Goal: Task Accomplishment & Management: Manage account settings

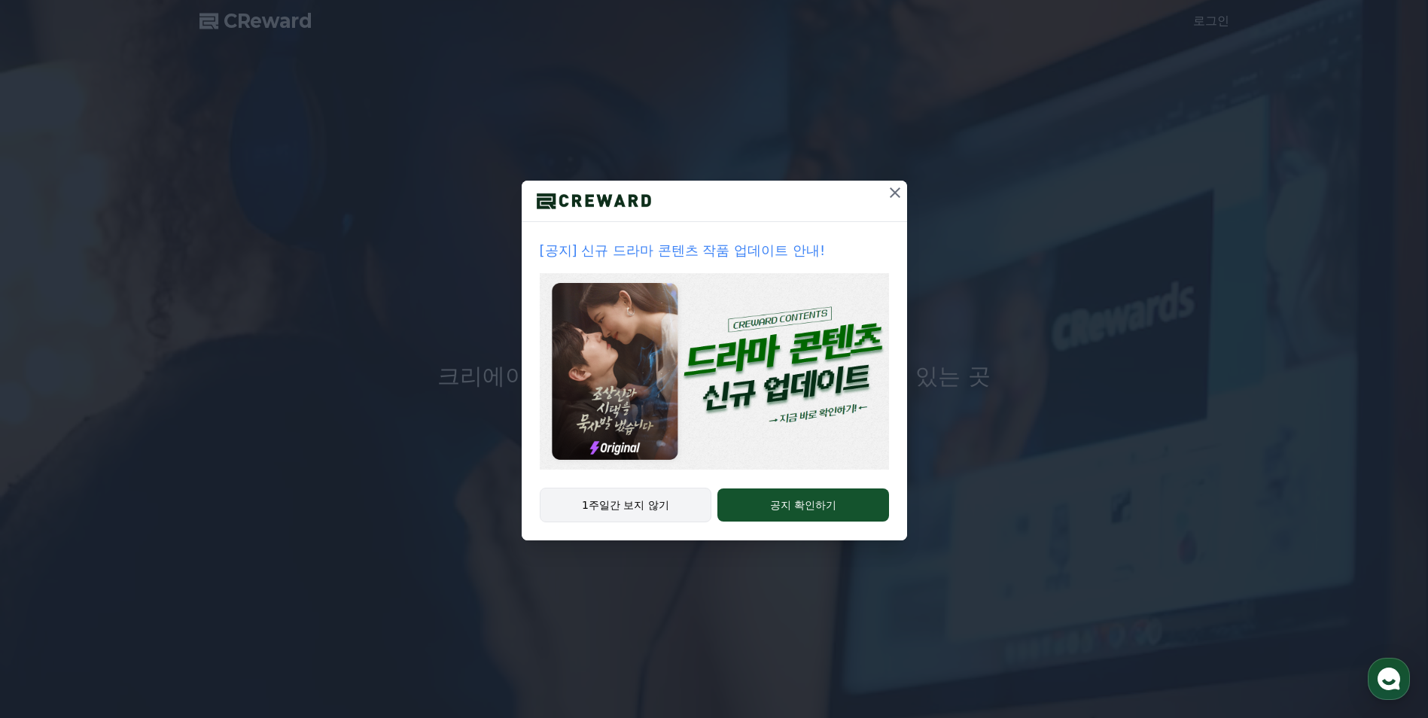
click at [668, 503] on button "1주일간 보지 않기" at bounding box center [626, 505] width 172 height 35
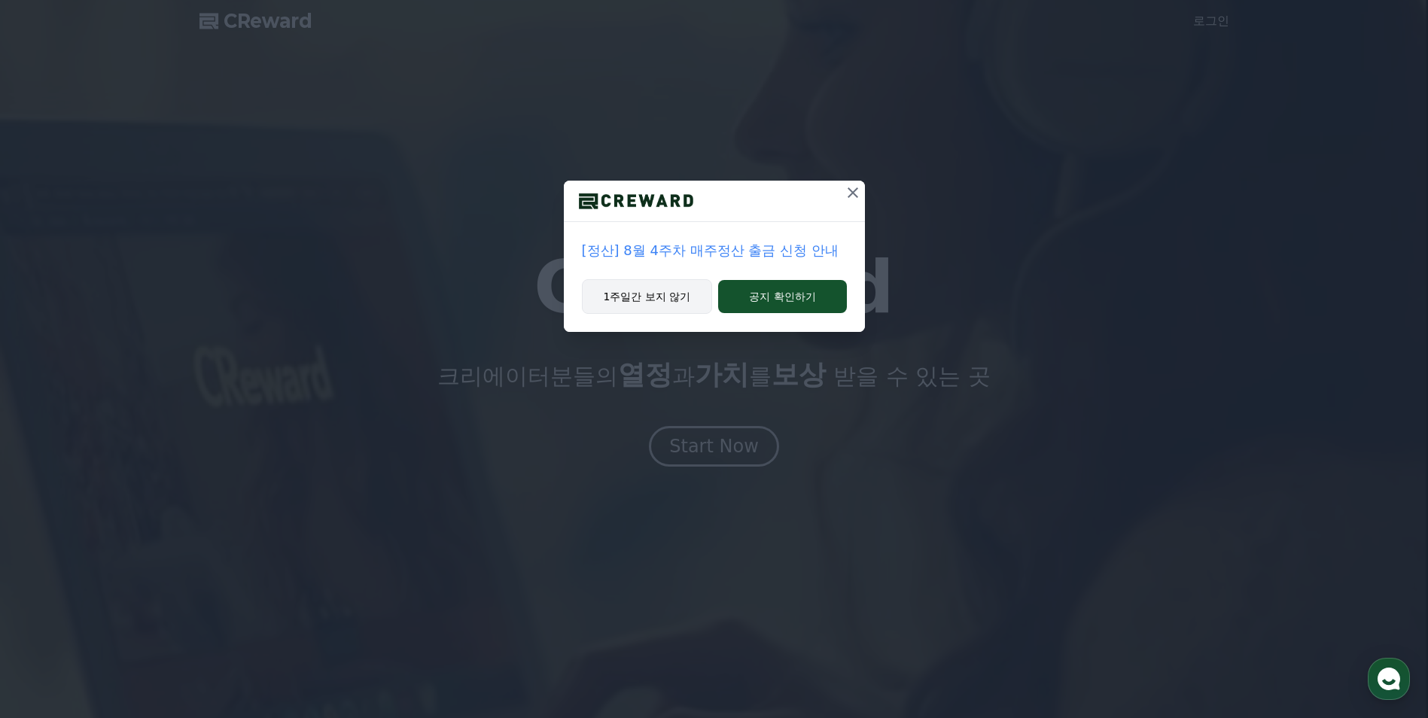
click at [691, 306] on button "1주일간 보지 않기" at bounding box center [647, 296] width 131 height 35
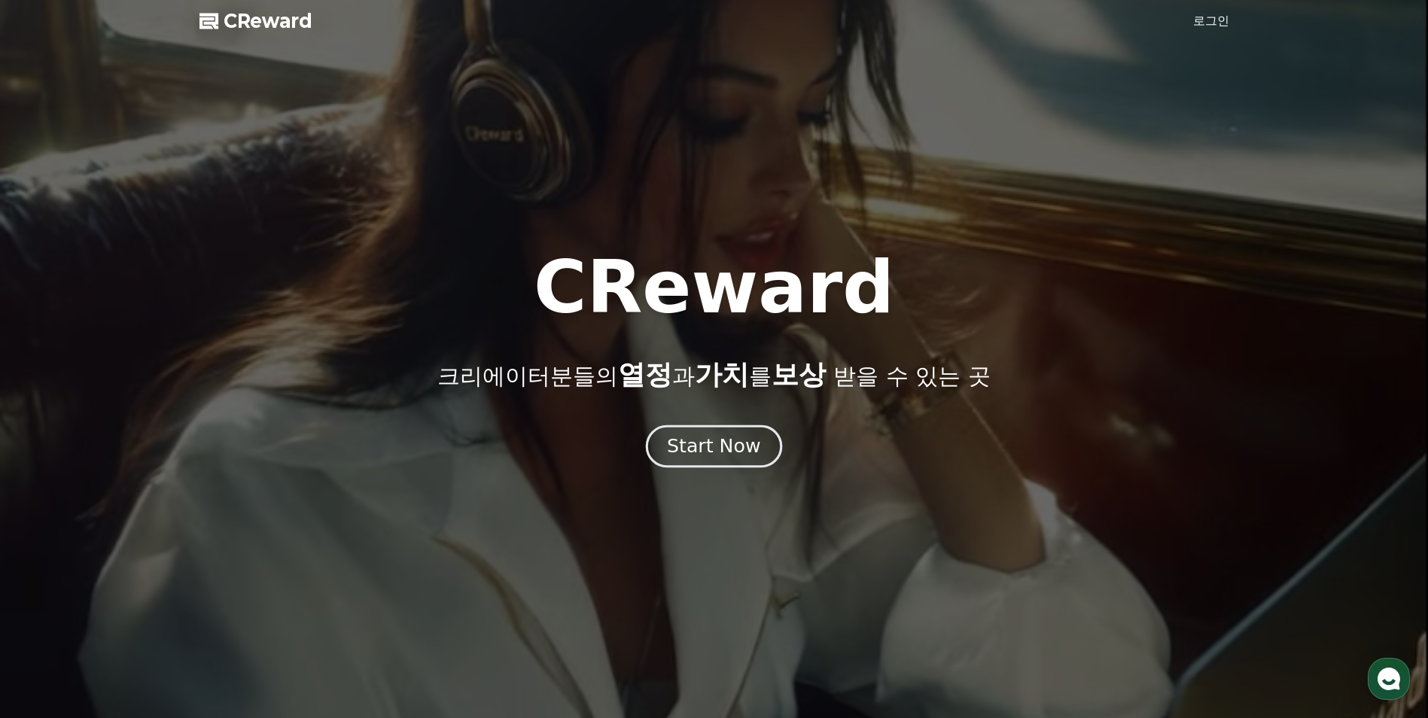
click at [715, 461] on button "Start Now" at bounding box center [714, 446] width 136 height 43
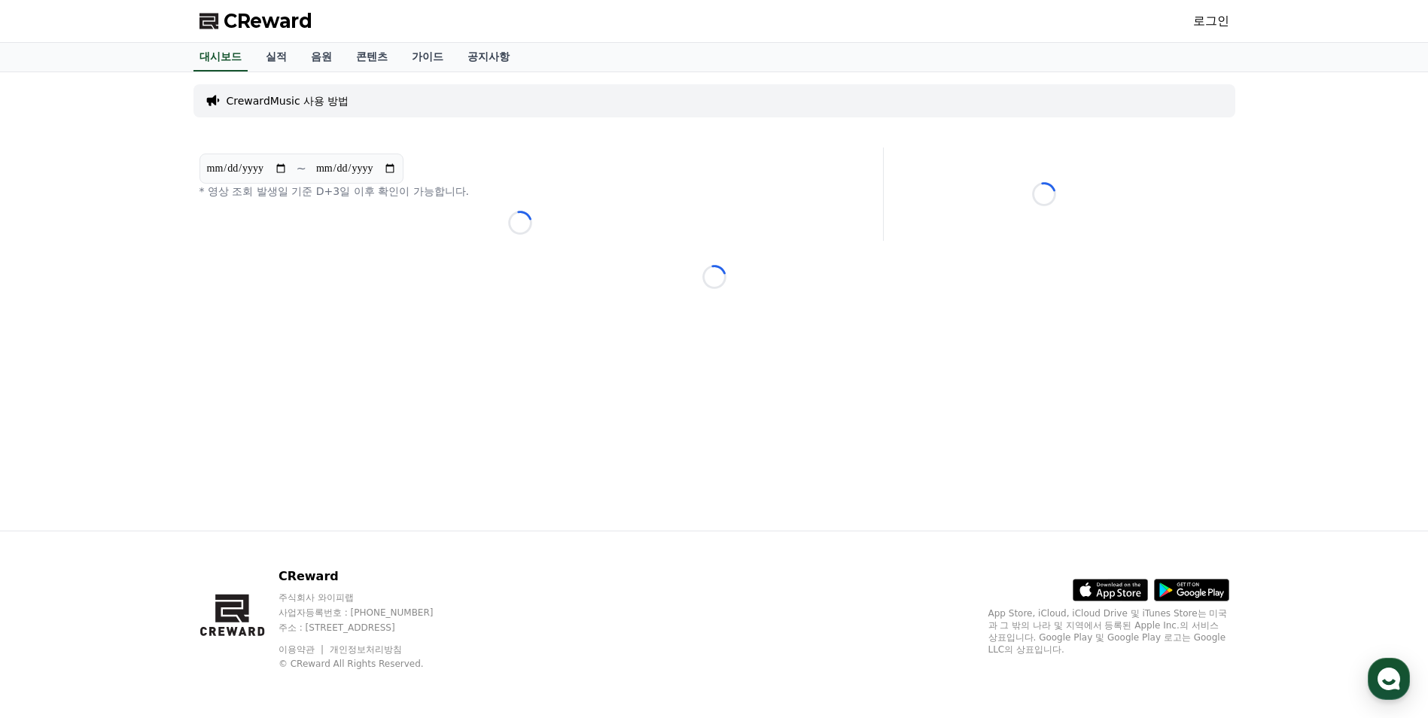
click at [1201, 28] on link "로그인" at bounding box center [1211, 21] width 36 height 18
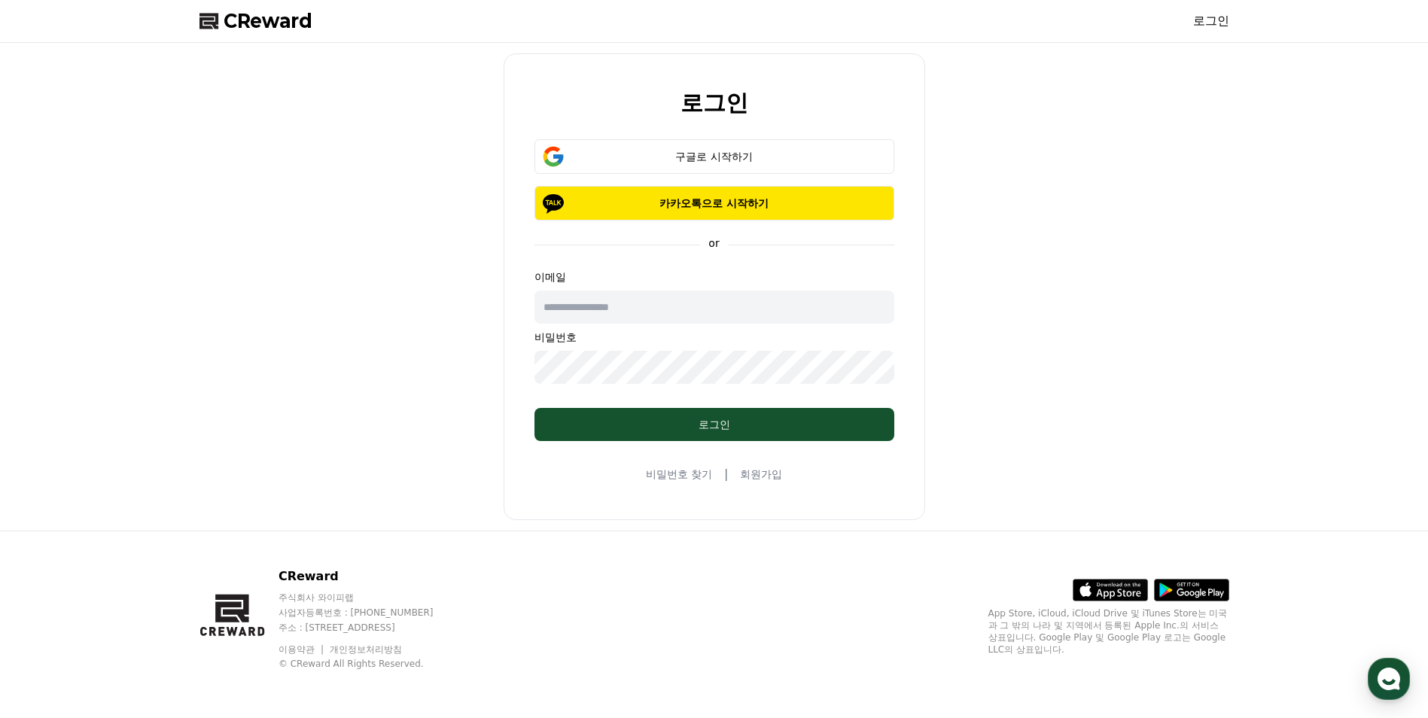
drag, startPoint x: 618, startPoint y: 309, endPoint x: 635, endPoint y: 314, distance: 17.2
click at [618, 309] on input "text" at bounding box center [714, 307] width 360 height 33
click at [964, 308] on div "로그인 구글로 시작하기 카카오톡으로 시작하기 or 이메일 비밀번호 로그인 비밀번호 찾기 | 회원가입" at bounding box center [714, 287] width 1042 height 476
click at [747, 157] on div "구글로 시작하기" at bounding box center [714, 156] width 316 height 15
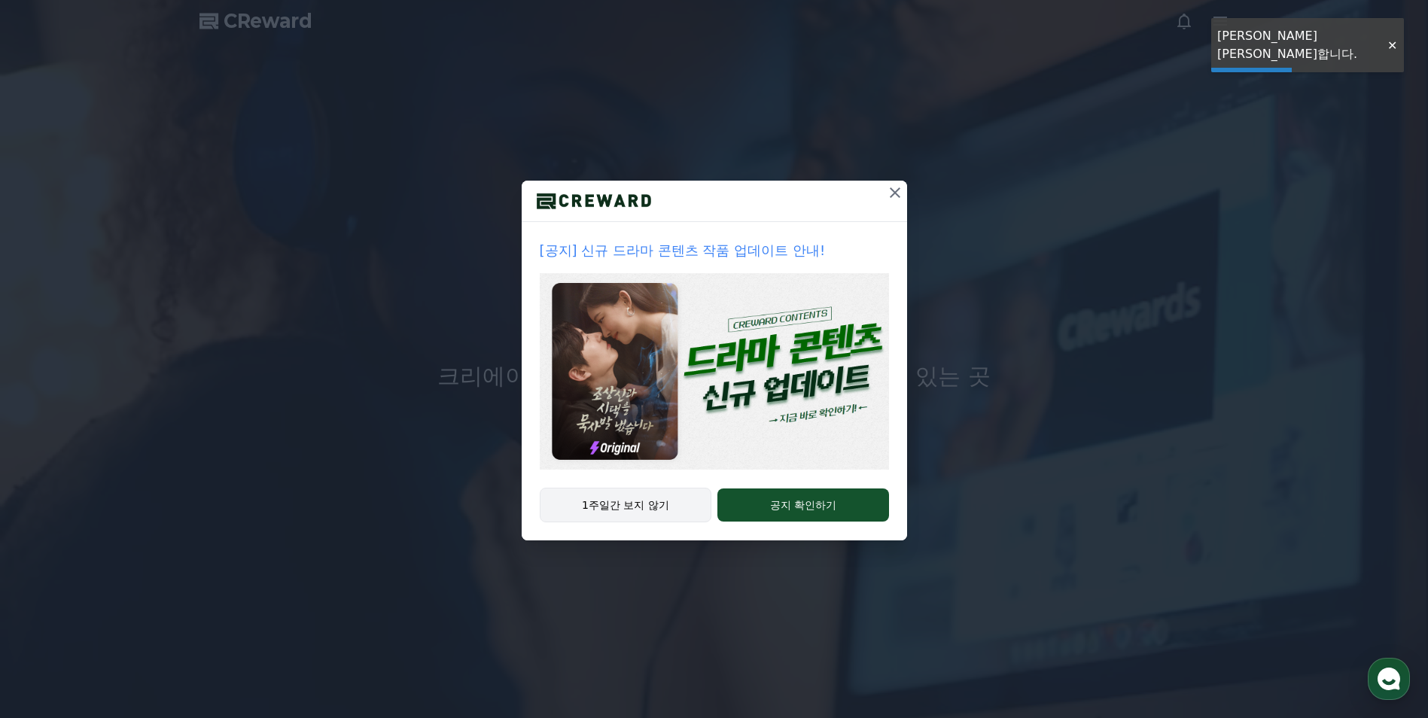
click at [632, 506] on button "1주일간 보지 않기" at bounding box center [626, 505] width 172 height 35
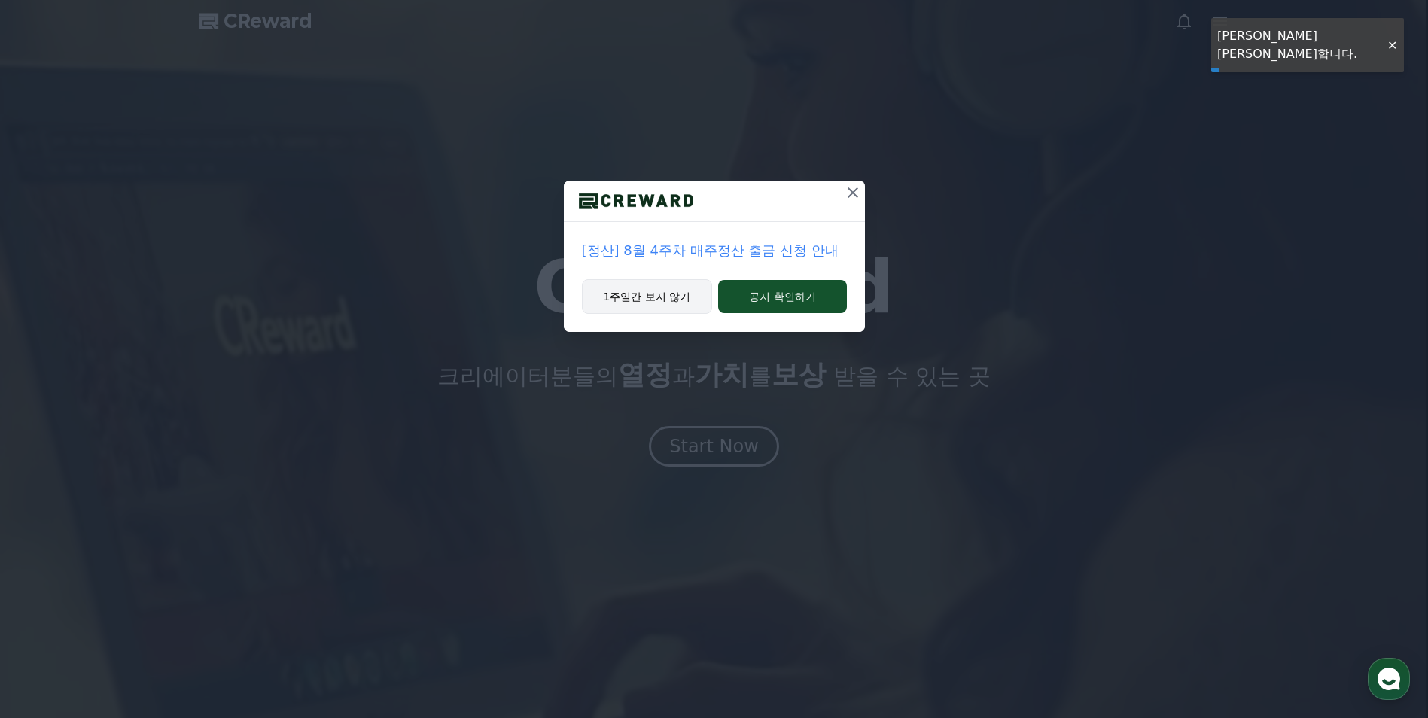
click at [675, 301] on button "1주일간 보지 않기" at bounding box center [647, 296] width 131 height 35
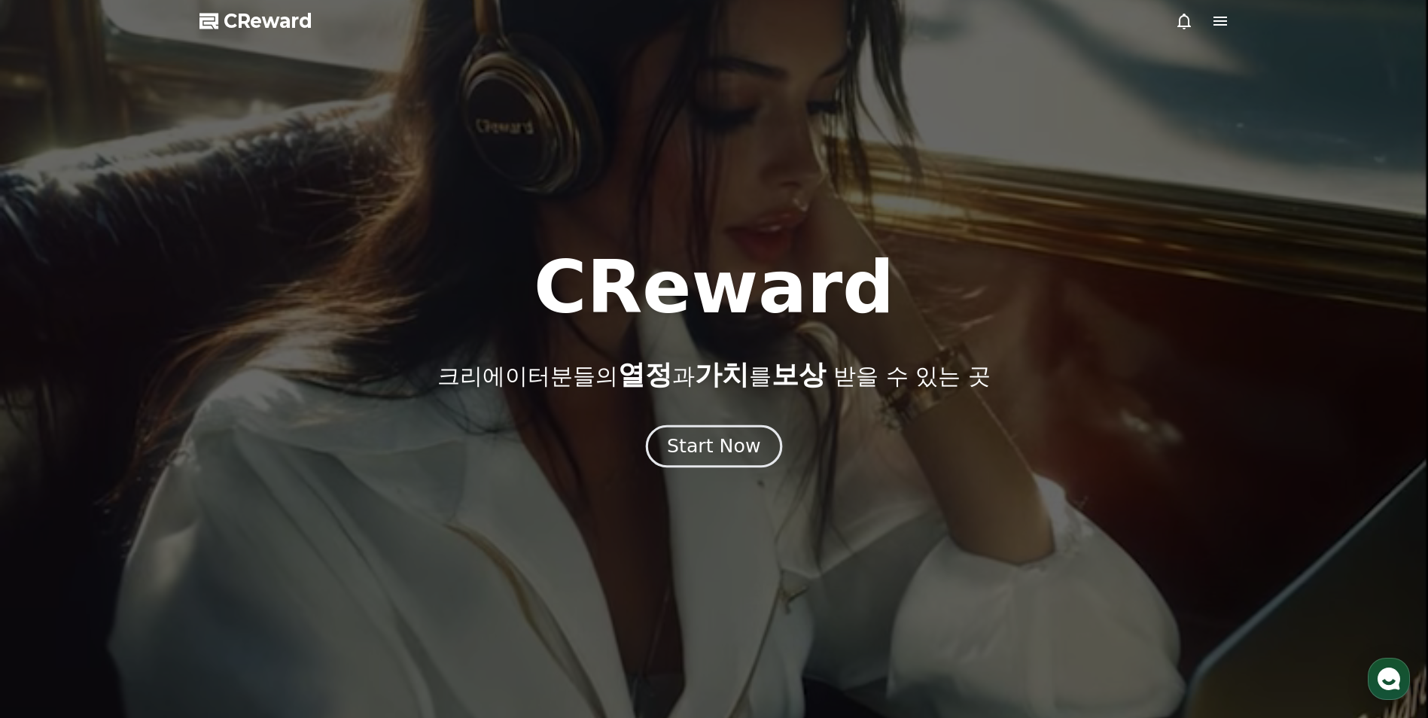
click at [711, 450] on div "Start Now" at bounding box center [713, 447] width 93 height 26
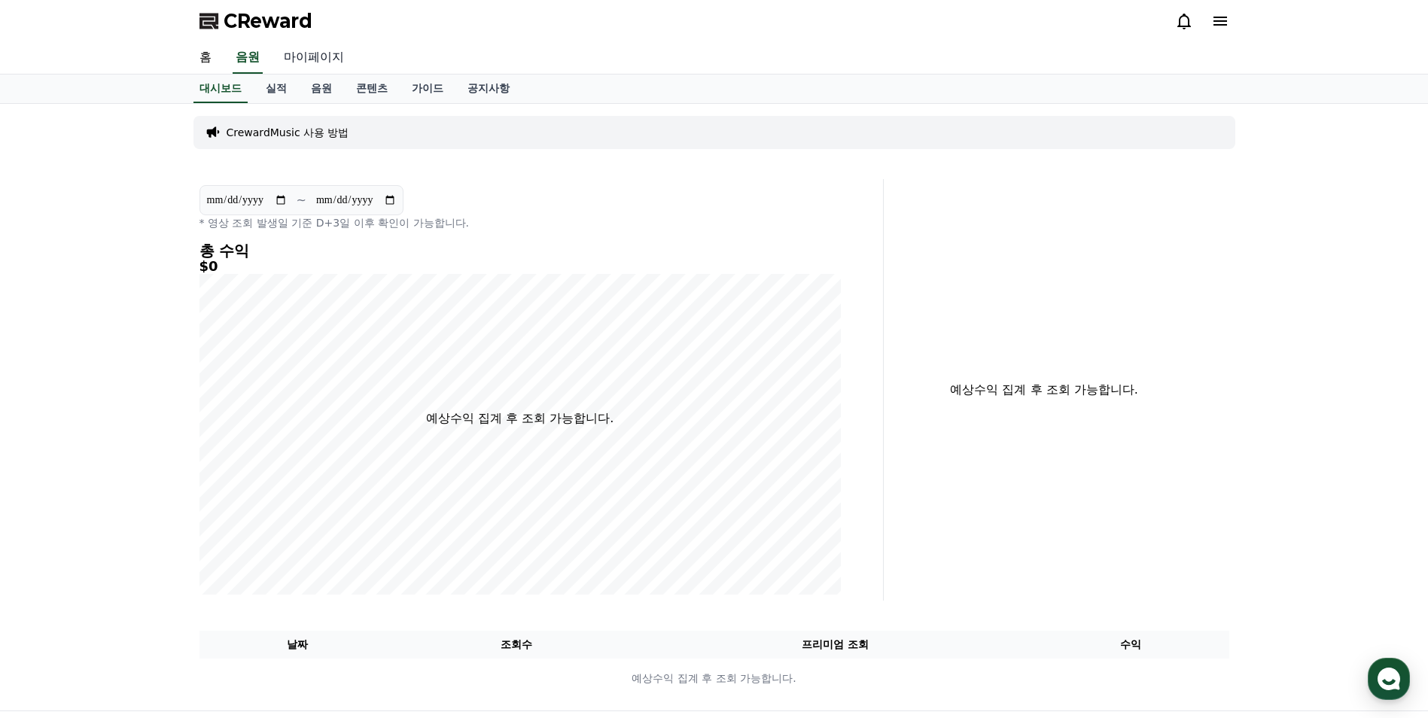
click at [315, 60] on link "마이페이지" at bounding box center [314, 58] width 84 height 32
select select "**********"
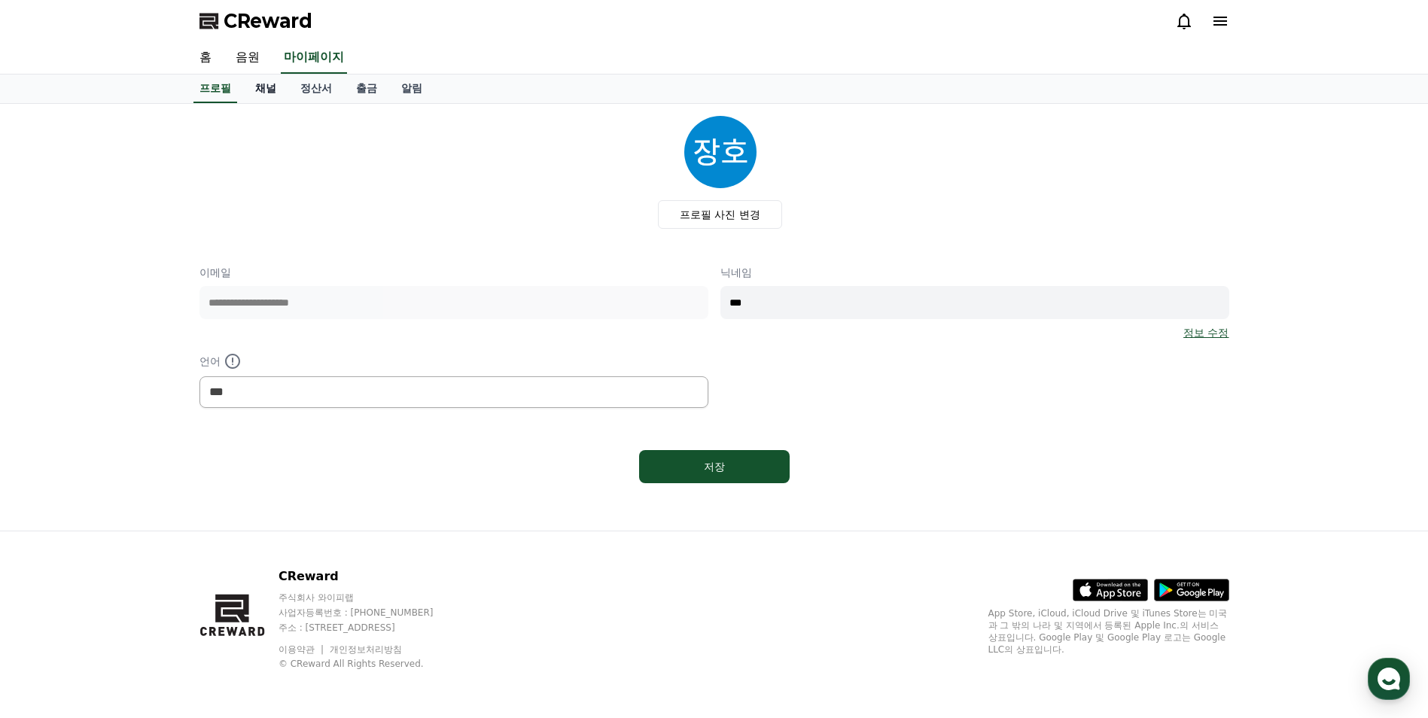
click at [274, 92] on link "채널" at bounding box center [265, 89] width 45 height 29
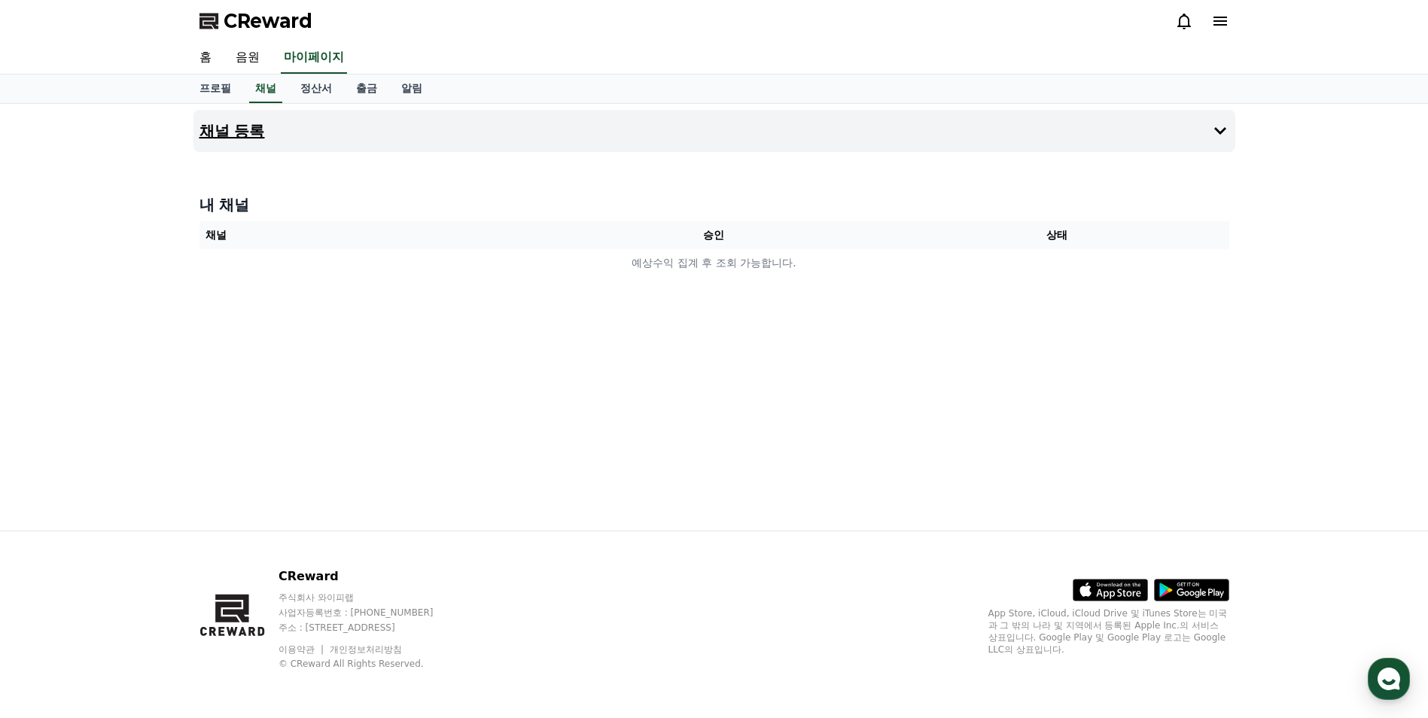
click at [251, 134] on h4 "채널 등록" at bounding box center [231, 131] width 65 height 17
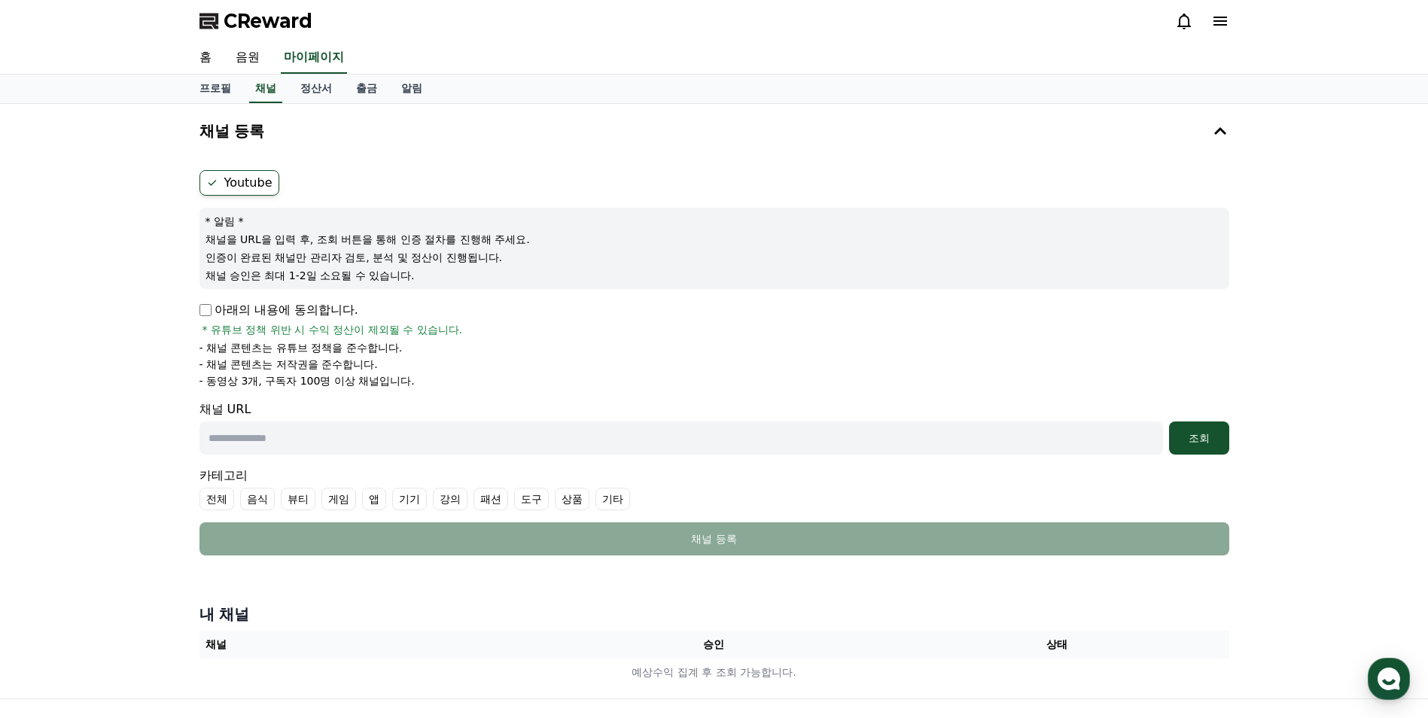
click at [242, 181] on label "Youtube" at bounding box center [239, 183] width 80 height 26
